Goal: Information Seeking & Learning: Find specific fact

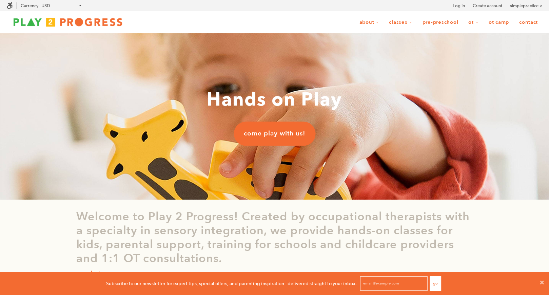
scroll to position [0, 0]
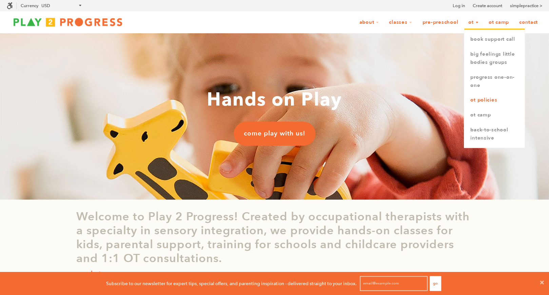
click at [485, 99] on link "OT Policies" at bounding box center [494, 100] width 60 height 15
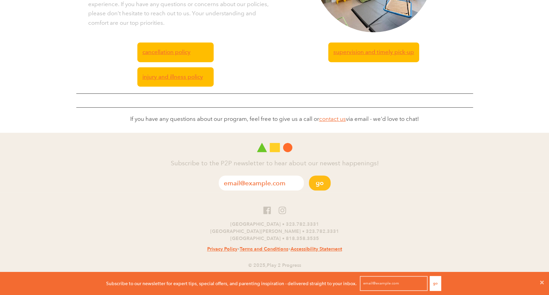
scroll to position [236, 0]
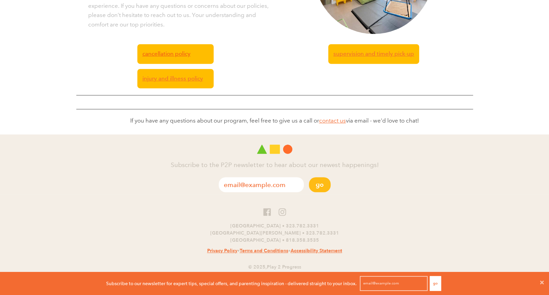
click at [172, 55] on span "Cancellation Policy" at bounding box center [166, 53] width 48 height 9
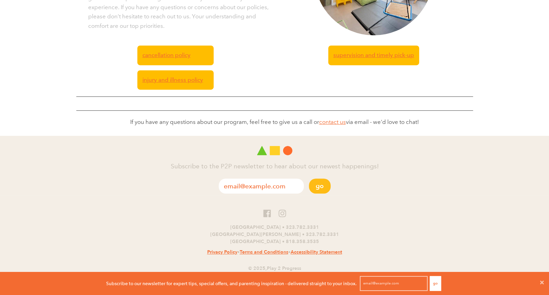
scroll to position [0, 0]
click at [171, 85] on link "injury and illness policy" at bounding box center [175, 79] width 76 height 19
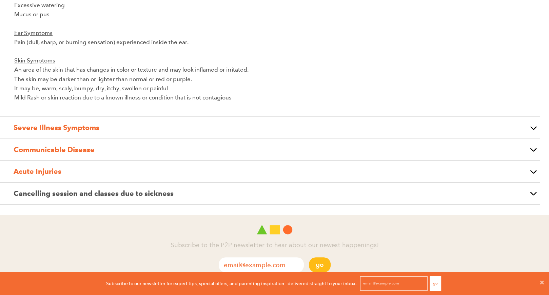
scroll to position [445, 0]
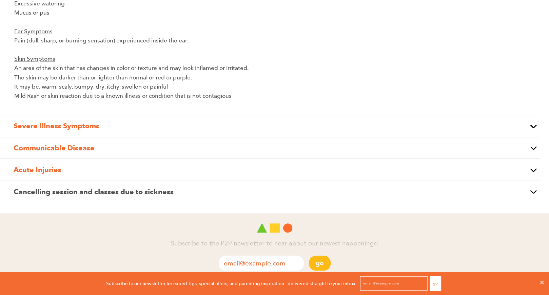
click at [80, 146] on strong "Communicable Disease" at bounding box center [54, 147] width 81 height 8
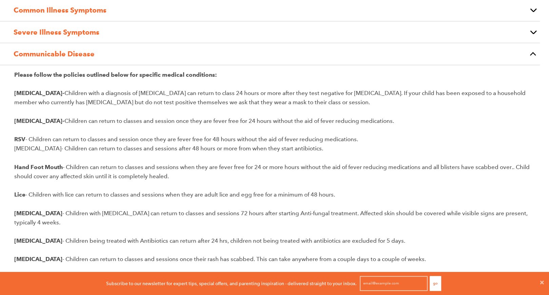
scroll to position [197, 0]
drag, startPoint x: 172, startPoint y: 178, endPoint x: 67, endPoint y: 164, distance: 105.8
click at [67, 164] on p "Hand Foot Mouth - Children can return to classes and sessions when they are fev…" at bounding box center [274, 171] width 521 height 18
copy p "Children can return to classes and sessions when they are fever free for 24 or …"
